Goal: Information Seeking & Learning: Learn about a topic

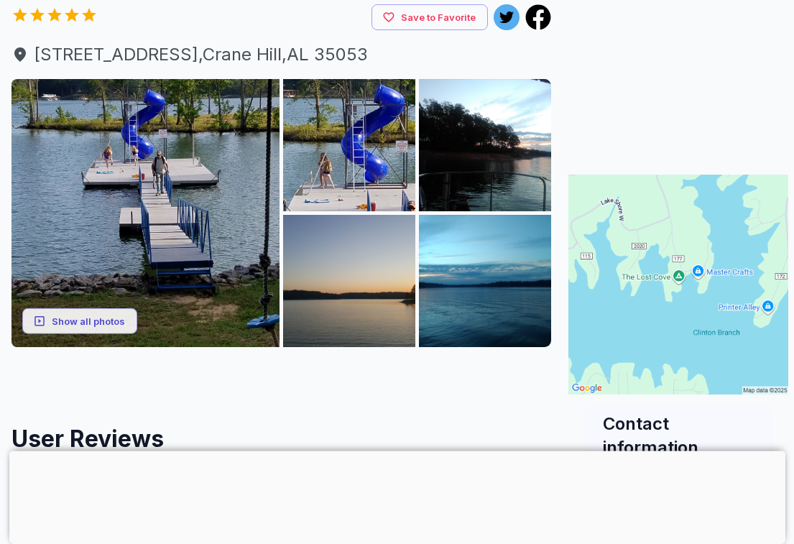
scroll to position [142, 0]
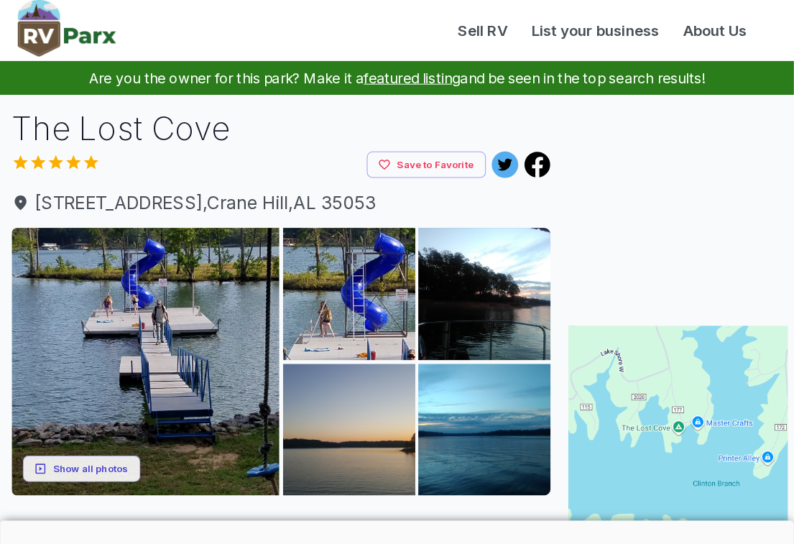
scroll to position [44, 0]
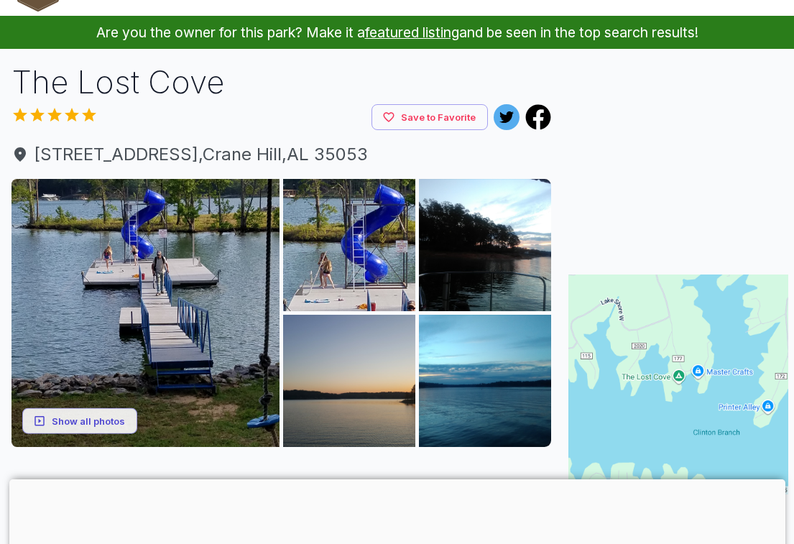
click at [76, 422] on button "Show all photos" at bounding box center [79, 421] width 115 height 27
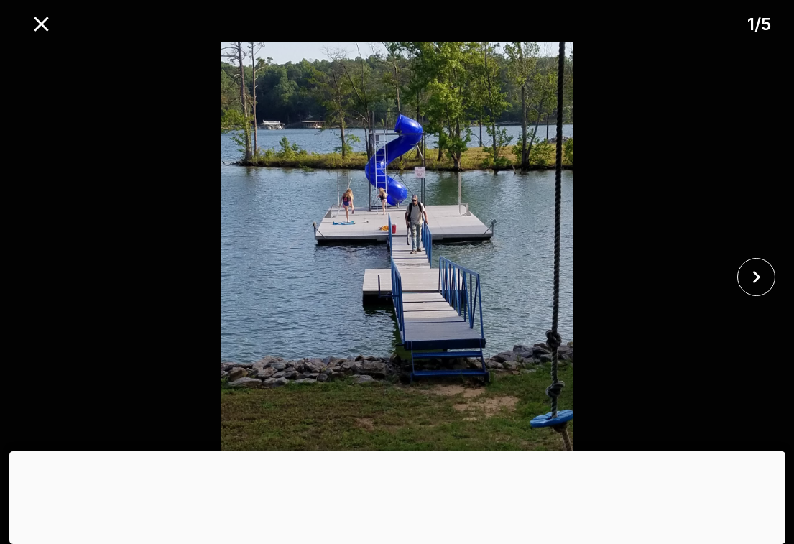
click at [758, 282] on icon "close" at bounding box center [756, 277] width 25 height 25
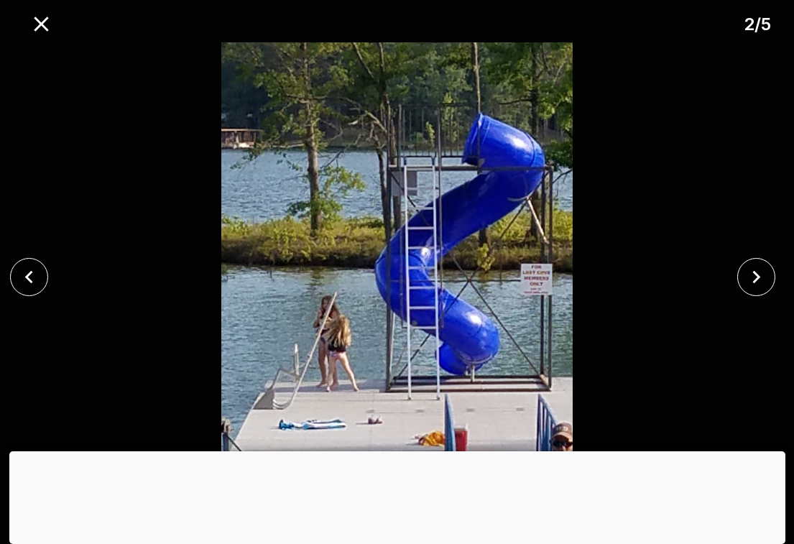
click at [762, 285] on icon "close" at bounding box center [756, 277] width 25 height 25
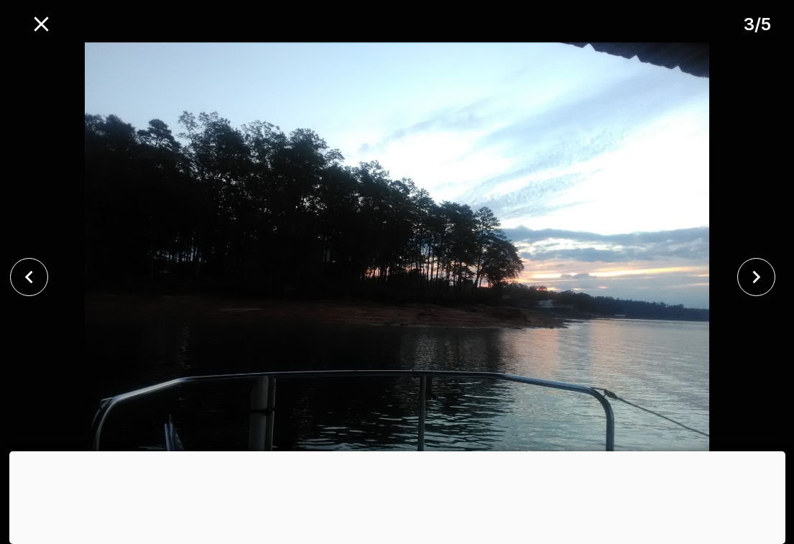
click at [757, 282] on icon "close" at bounding box center [756, 277] width 25 height 25
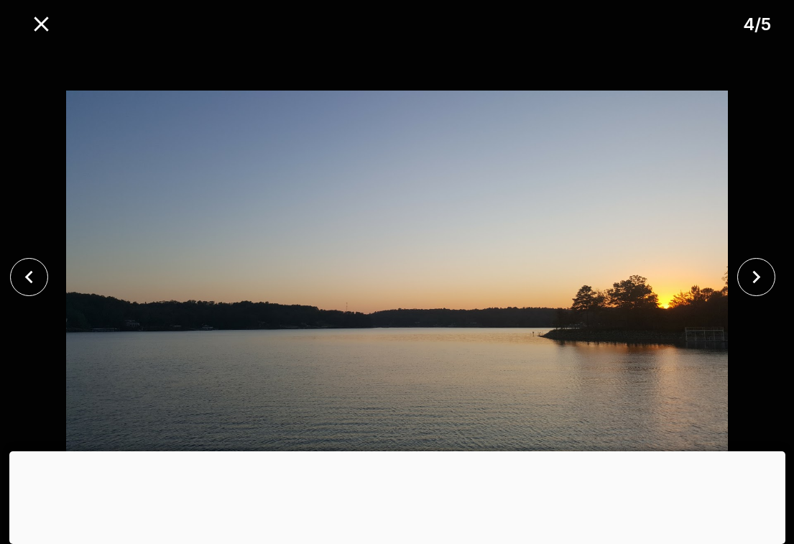
click at [755, 282] on icon "close" at bounding box center [756, 277] width 25 height 25
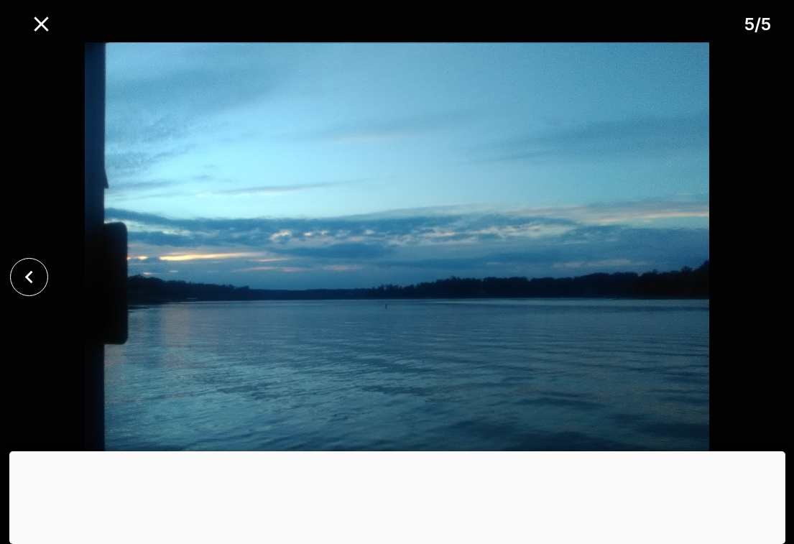
click at [755, 278] on div at bounding box center [397, 276] width 794 height 469
click at [44, 277] on button "close" at bounding box center [29, 277] width 38 height 38
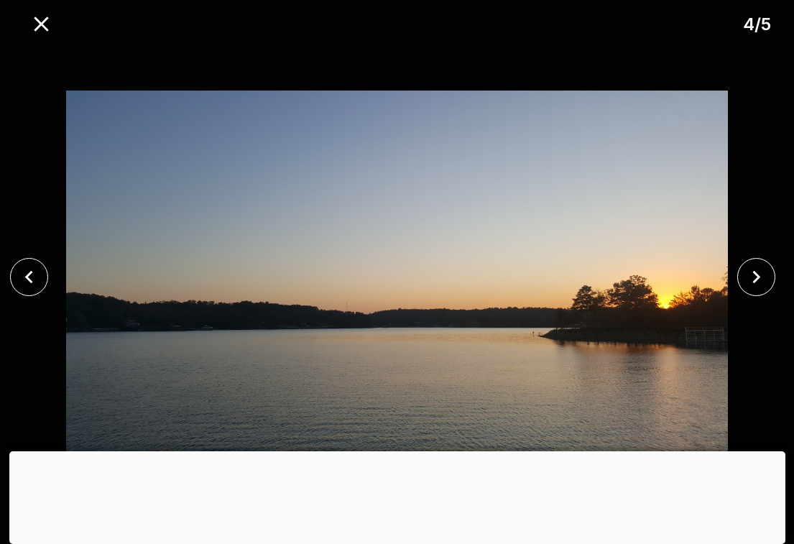
click at [32, 284] on icon "close" at bounding box center [29, 277] width 25 height 25
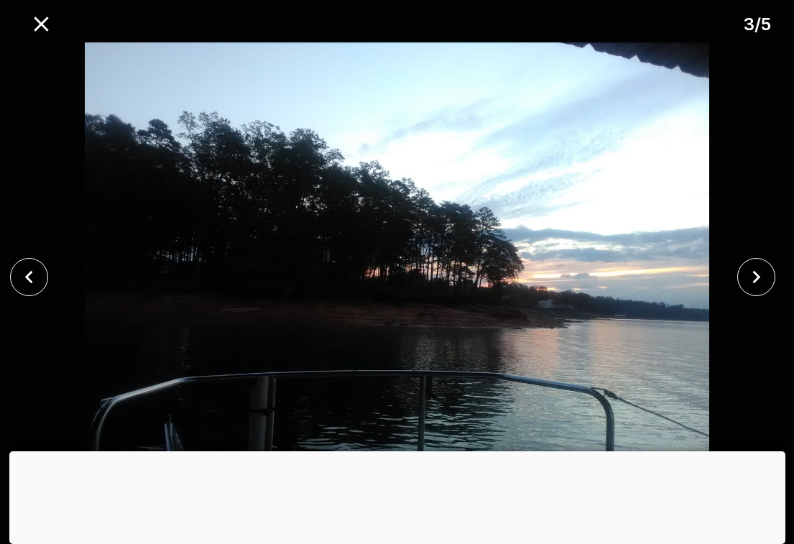
click at [31, 275] on icon "close" at bounding box center [29, 277] width 25 height 25
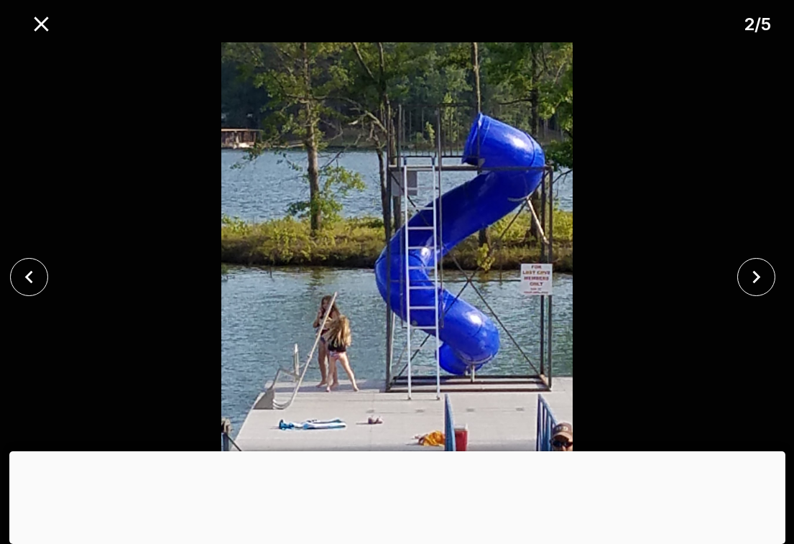
click at [42, 22] on icon "close" at bounding box center [41, 24] width 25 height 25
